Goal: Information Seeking & Learning: Learn about a topic

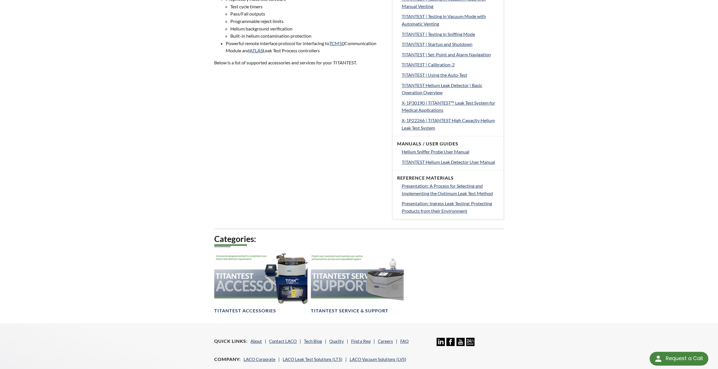
scroll to position [288, 0]
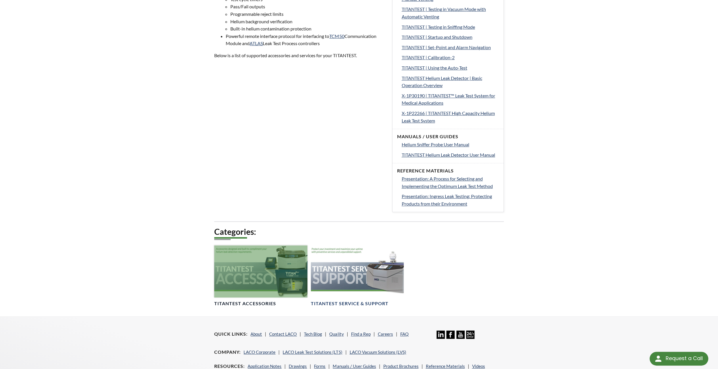
click at [292, 289] on div at bounding box center [260, 272] width 93 height 52
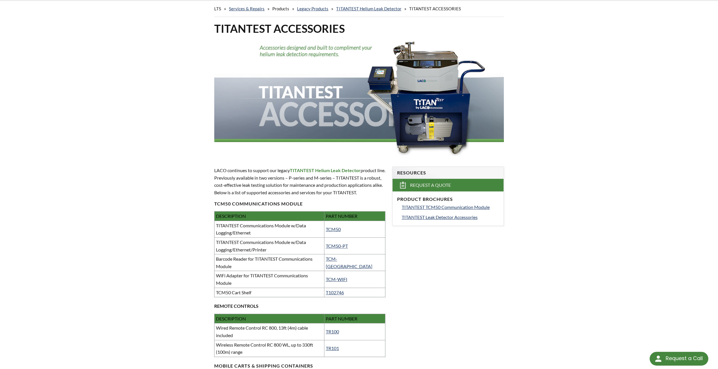
scroll to position [29, 0]
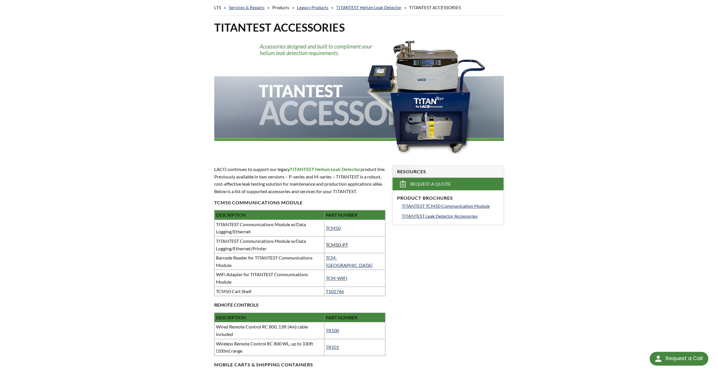
click at [336, 248] on link "TCM50-PT" at bounding box center [337, 244] width 22 height 5
